Goal: Information Seeking & Learning: Learn about a topic

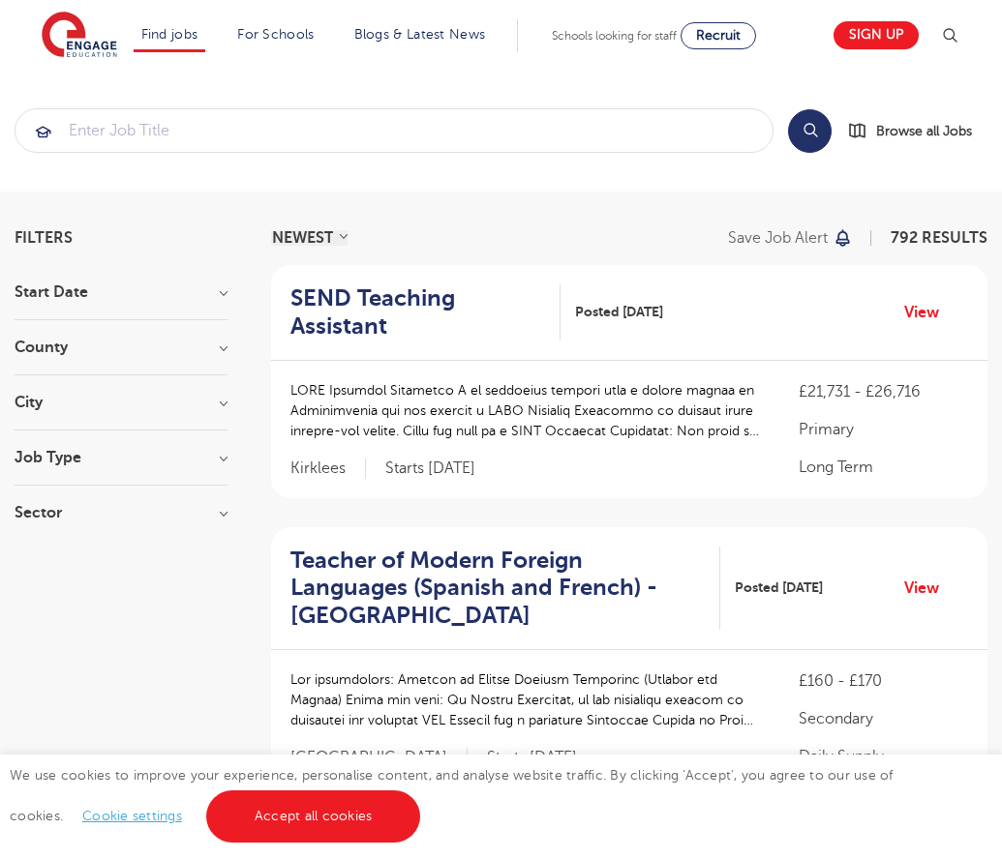
scroll to position [1981, 0]
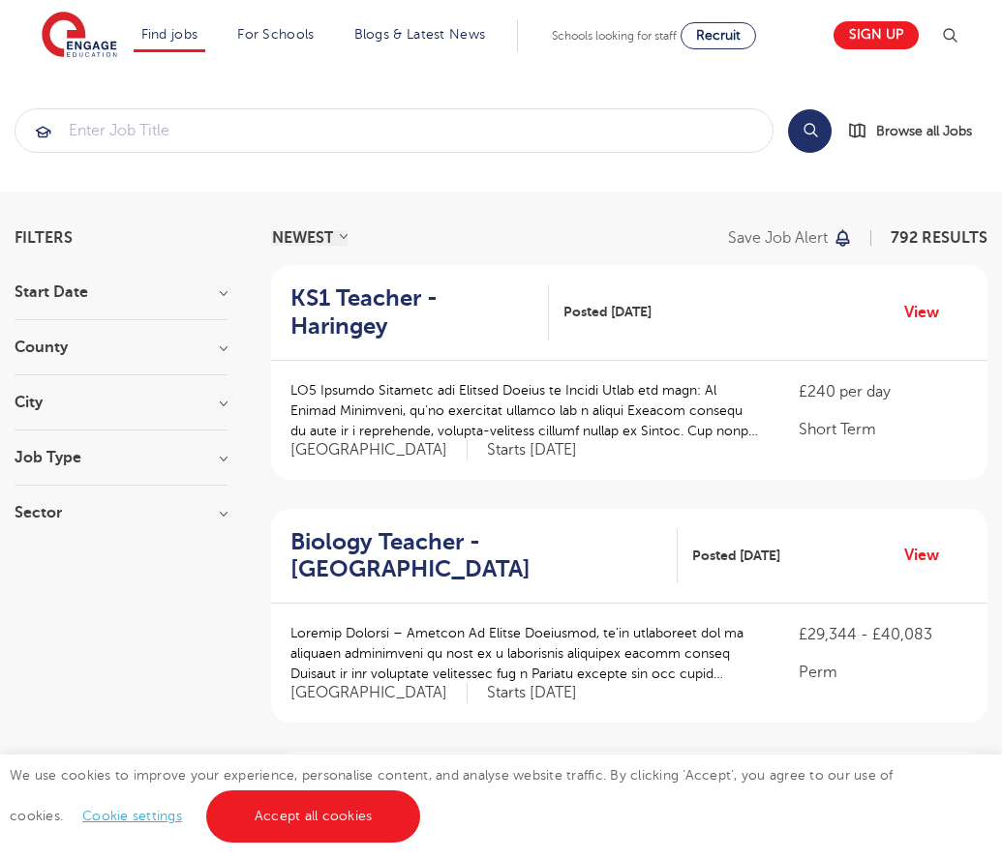
scroll to position [1898, 0]
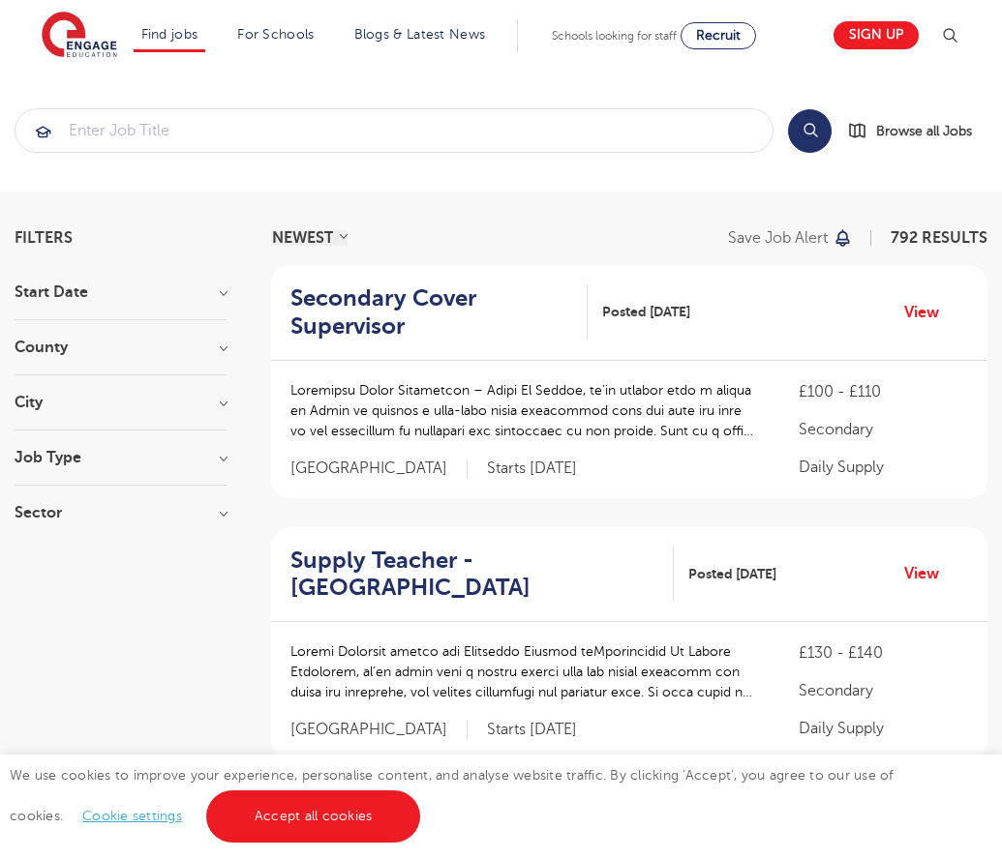
scroll to position [1935, 0]
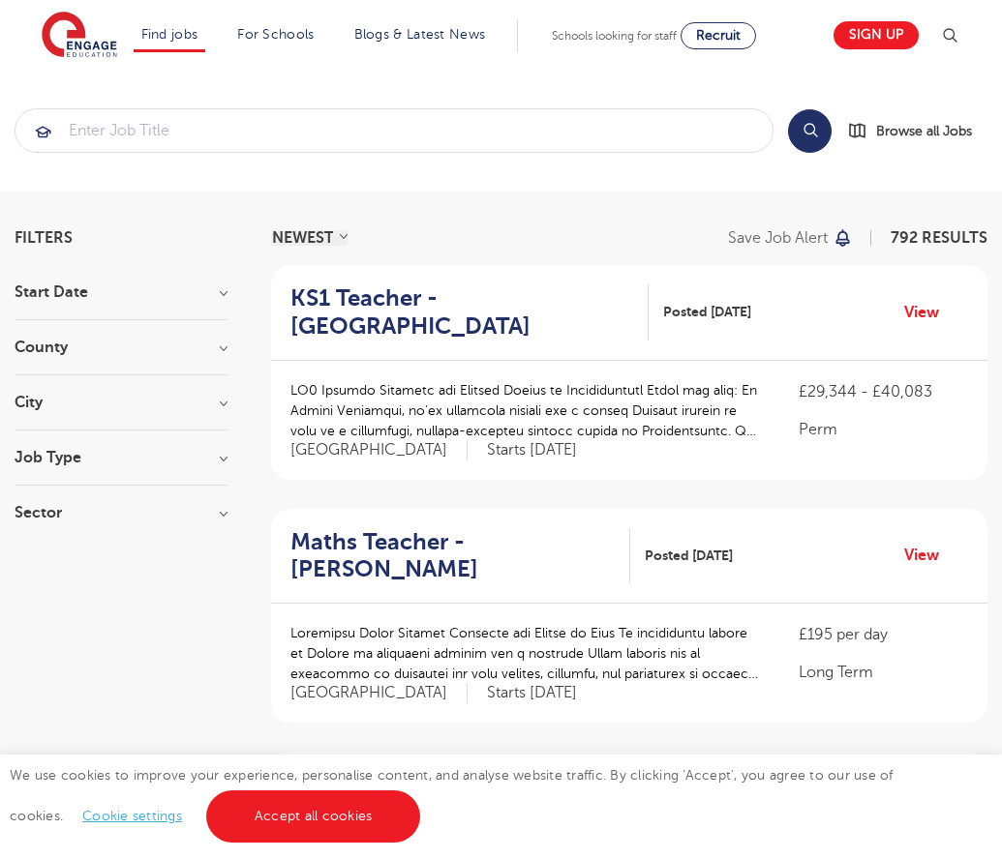
scroll to position [1953, 0]
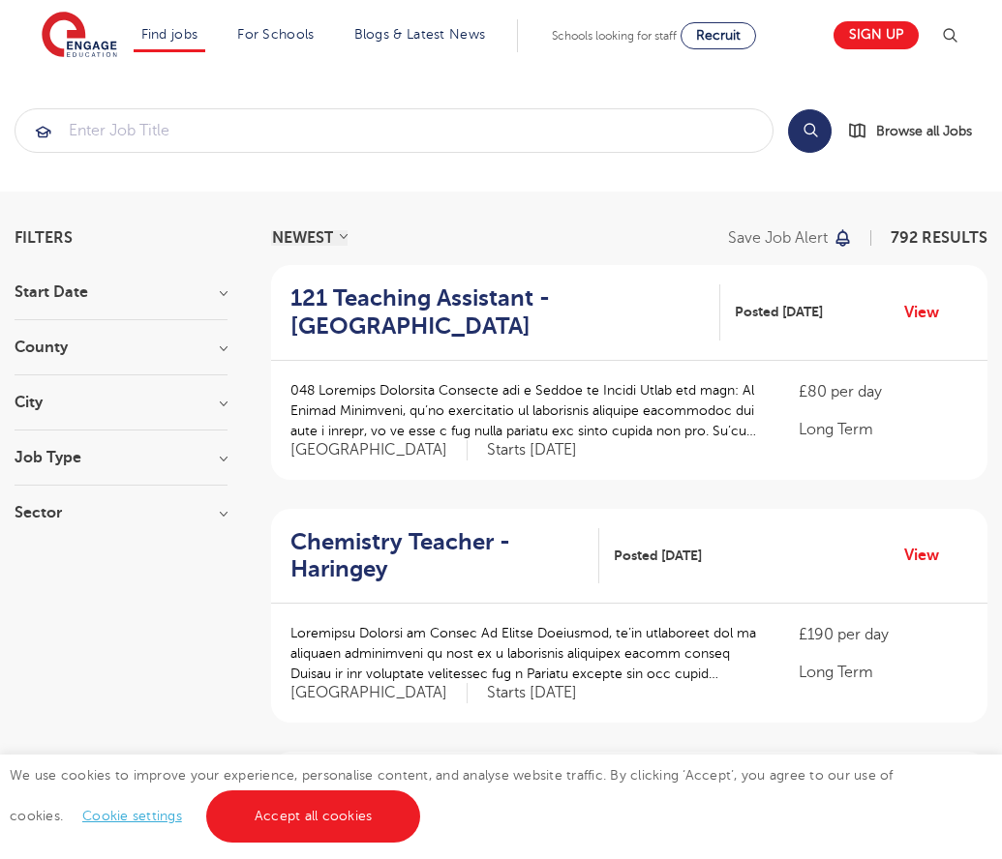
scroll to position [1871, 0]
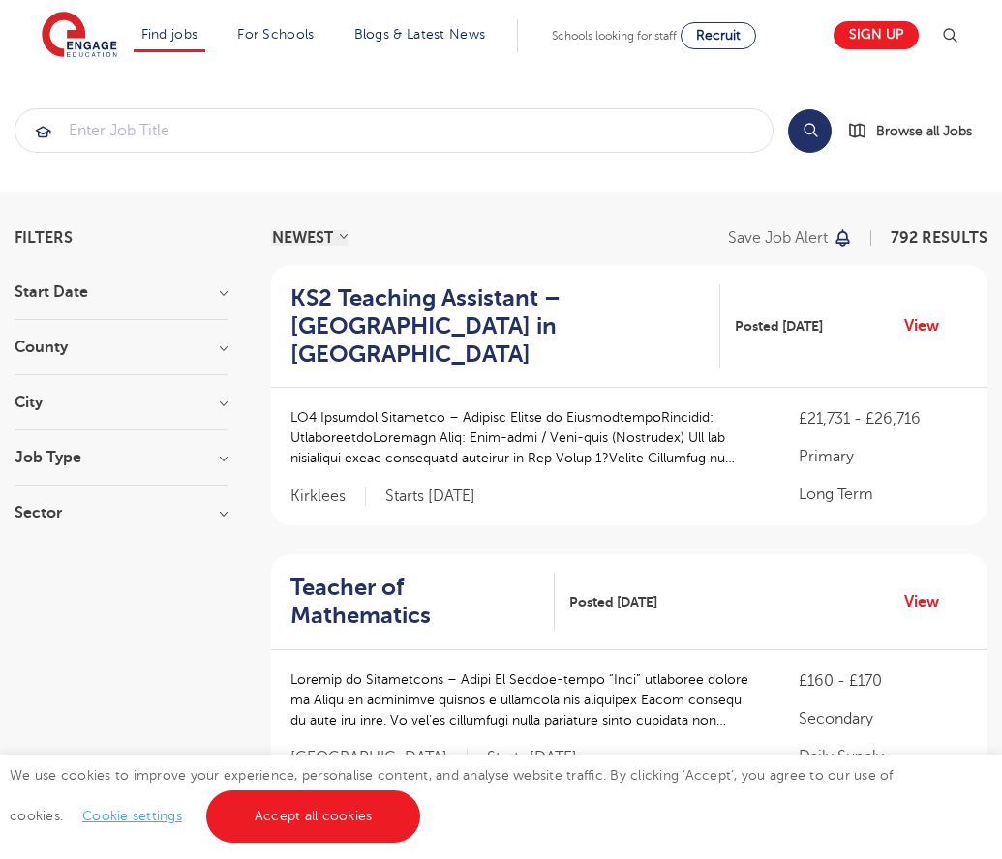
scroll to position [1935, 0]
